Goal: Task Accomplishment & Management: Use online tool/utility

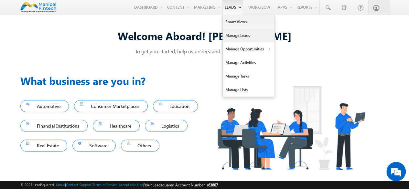
click at [229, 33] on link "Manage Leads" at bounding box center [249, 36] width 52 height 14
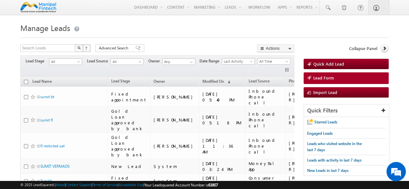
click at [187, 30] on h1 "Manage Leads" at bounding box center [204, 27] width 368 height 13
click at [144, 31] on h1 "Manage Leads" at bounding box center [204, 27] width 368 height 13
